Goal: Obtain resource: Download file/media

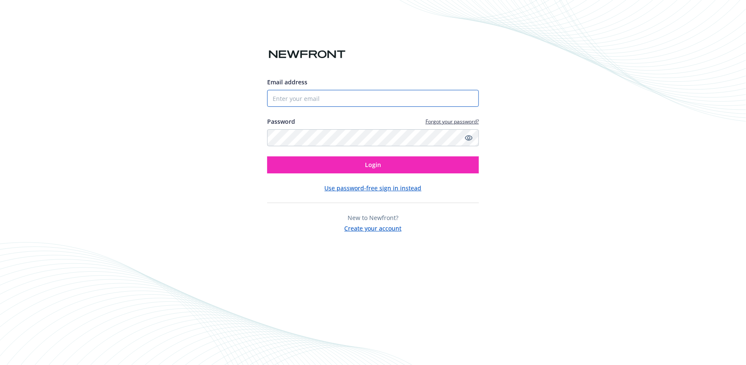
click at [324, 100] on input "Email address" at bounding box center [373, 98] width 212 height 17
type input "[EMAIL_ADDRESS][DOMAIN_NAME]"
click at [532, 220] on div "Email address pbtrapanese@northlandcontrols.com Password Forgot your password? …" at bounding box center [373, 182] width 746 height 365
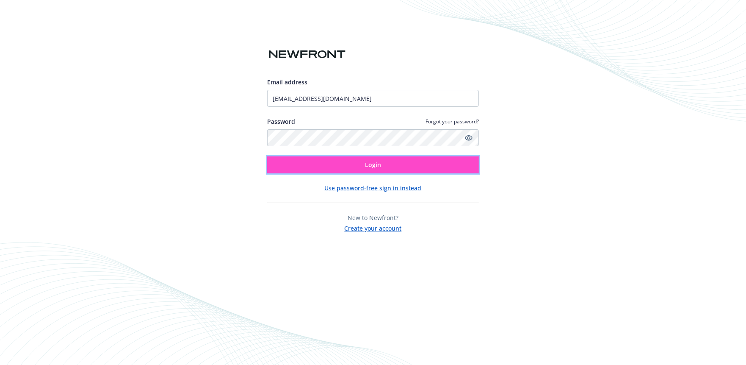
click at [374, 164] on span "Login" at bounding box center [373, 164] width 16 height 8
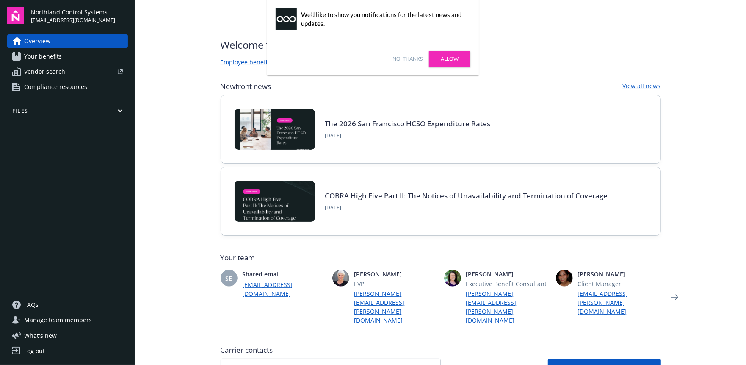
click at [396, 57] on link "No, thanks" at bounding box center [408, 59] width 30 height 8
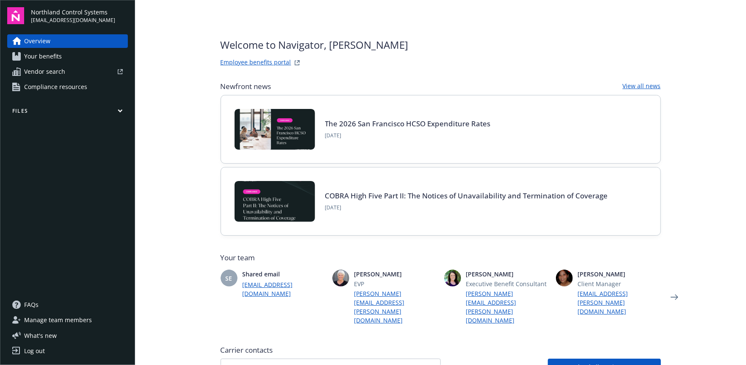
click at [122, 111] on icon "button" at bounding box center [120, 111] width 5 height 4
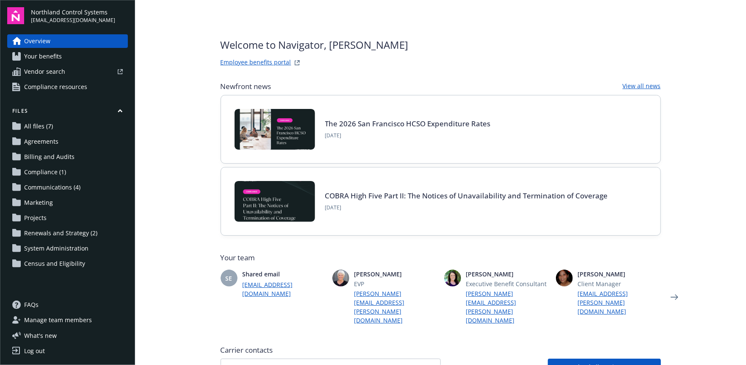
click at [43, 123] on span "All files (7)" at bounding box center [38, 126] width 29 height 14
